Goal: Task Accomplishment & Management: Manage account settings

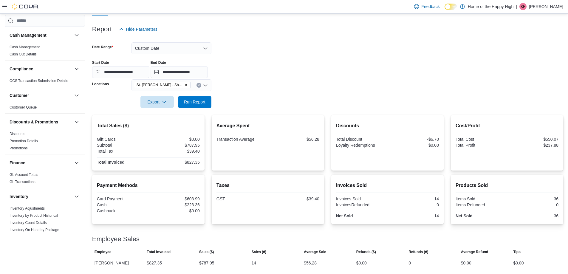
scroll to position [238, 0]
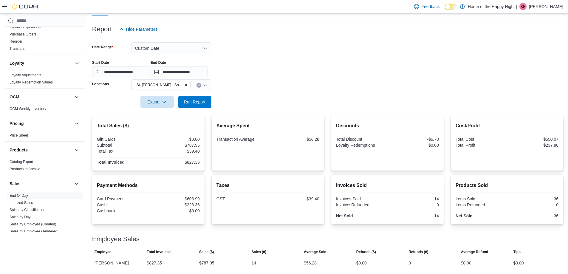
click at [540, 6] on div "| KF [PERSON_NAME]" at bounding box center [539, 6] width 47 height 7
click at [520, 59] on span "Sign Out" at bounding box center [525, 58] width 16 height 6
